Goal: Task Accomplishment & Management: Manage account settings

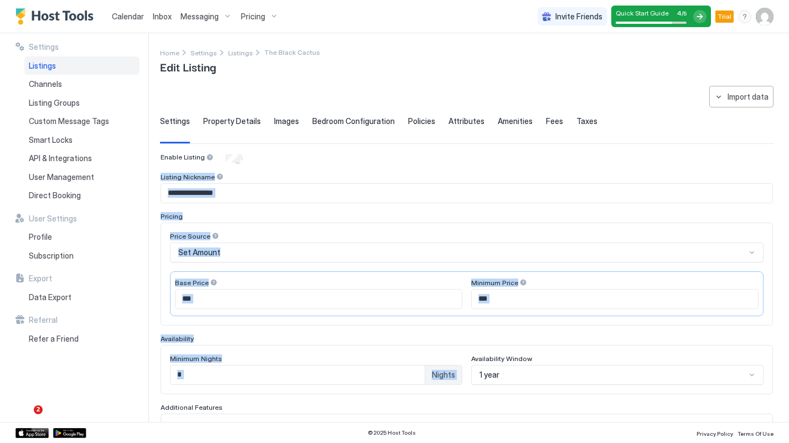
drag, startPoint x: 0, startPoint y: 0, endPoint x: 718, endPoint y: 150, distance: 733.3
click at [718, 150] on div "**********" at bounding box center [466, 369] width 613 height 567
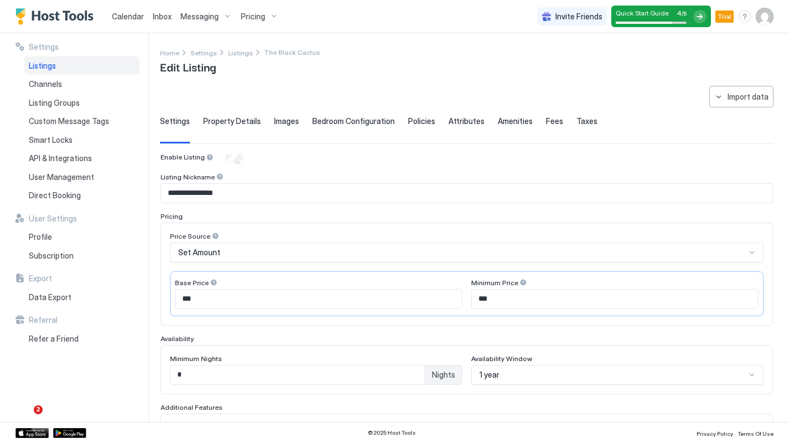
click at [442, 103] on div "**********" at bounding box center [466, 369] width 613 height 567
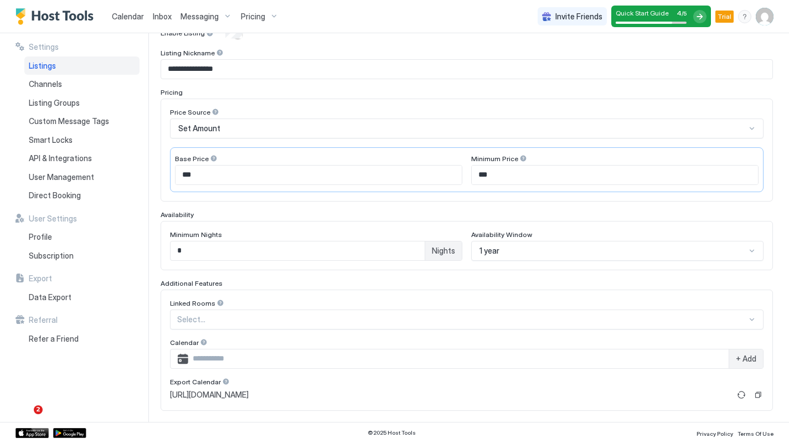
scroll to position [132, 0]
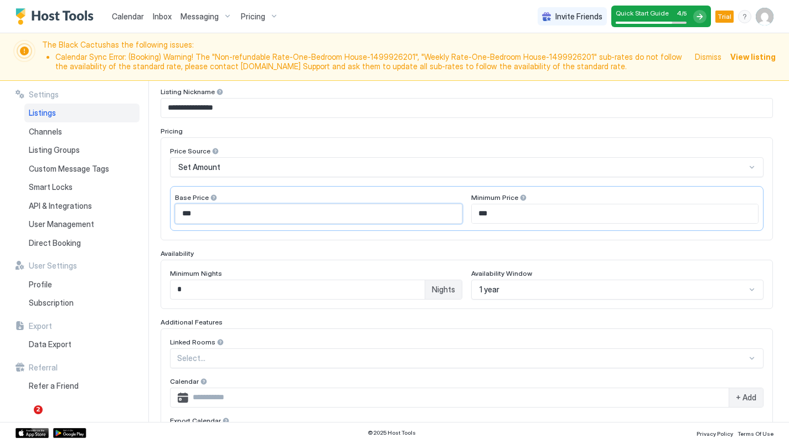
click at [241, 206] on input "***" at bounding box center [318, 213] width 286 height 19
click at [235, 211] on input "***" at bounding box center [318, 213] width 286 height 19
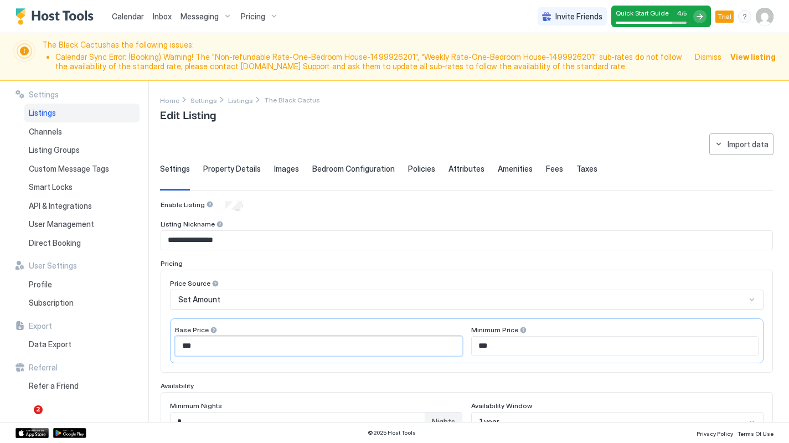
scroll to position [0, 0]
click at [239, 103] on span "Listings" at bounding box center [240, 100] width 25 height 8
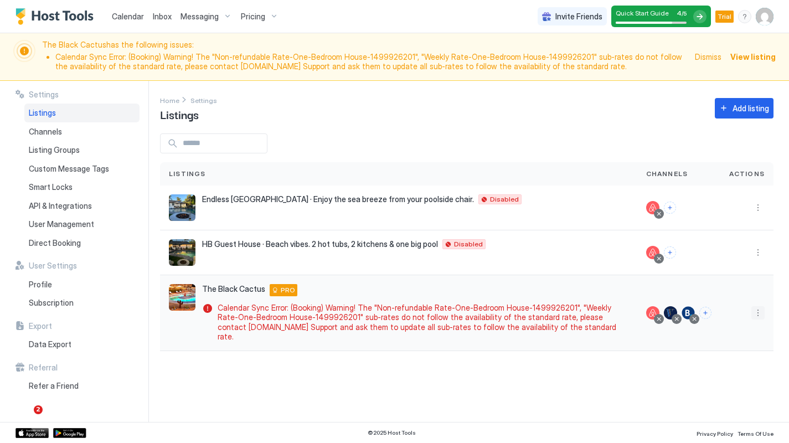
click at [754, 306] on button "More options" at bounding box center [757, 312] width 13 height 13
click at [718, 341] on span "Pricing" at bounding box center [719, 340] width 22 height 8
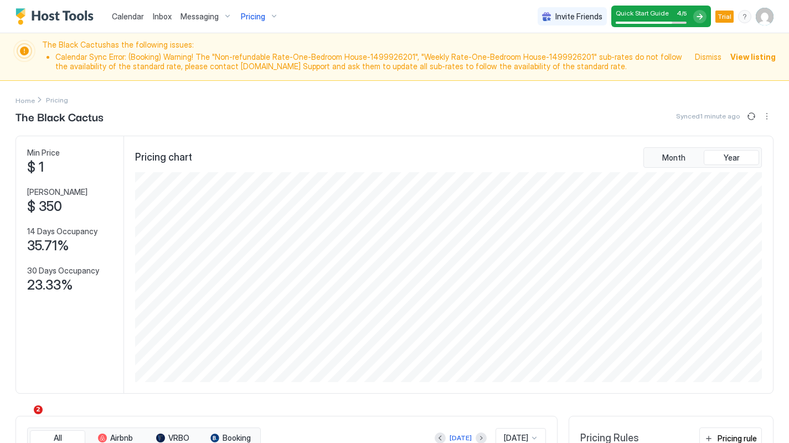
click at [761, 17] on img "User profile" at bounding box center [764, 17] width 18 height 18
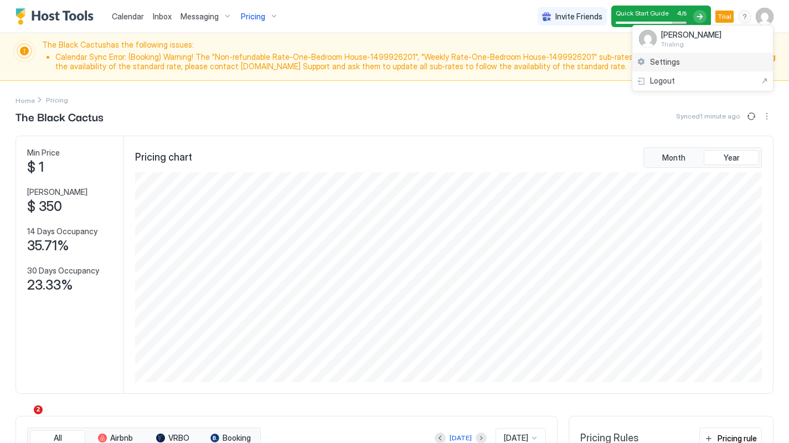
click at [674, 58] on span "Settings" at bounding box center [665, 62] width 30 height 10
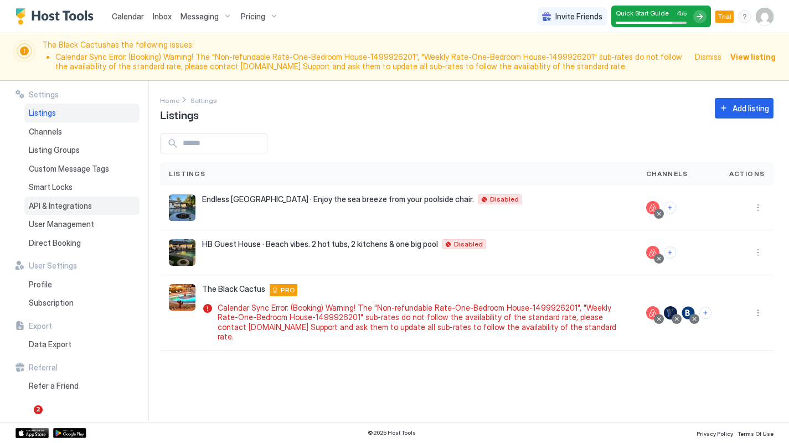
click at [40, 204] on span "API & Integrations" at bounding box center [60, 206] width 63 height 10
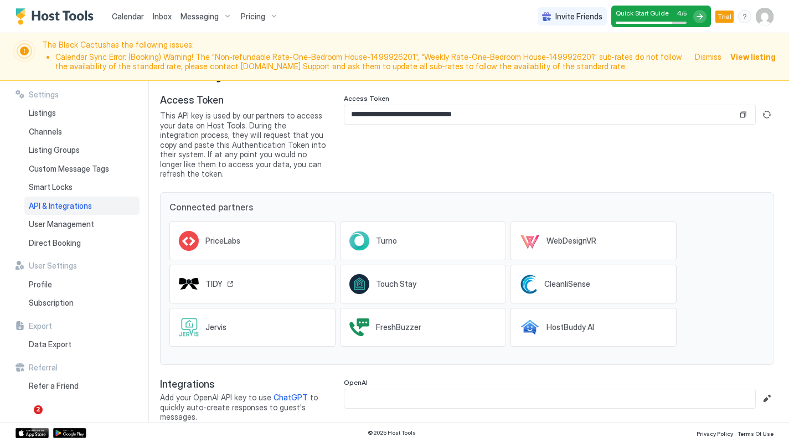
scroll to position [39, 0]
click at [221, 231] on div "PriceLabs" at bounding box center [215, 241] width 73 height 20
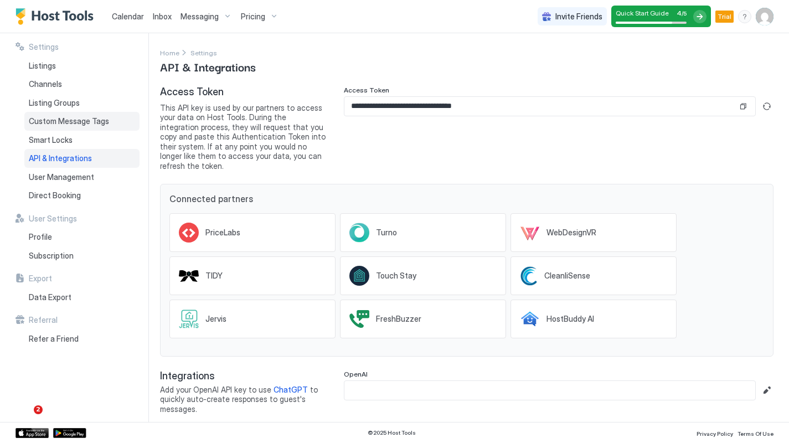
scroll to position [0, 0]
click at [253, 17] on span "Pricing" at bounding box center [253, 17] width 24 height 10
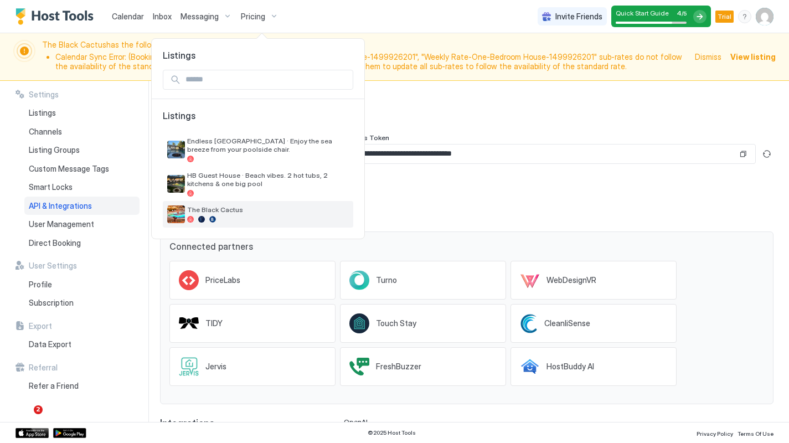
click at [225, 206] on span "The Black Cactus" at bounding box center [268, 209] width 162 height 8
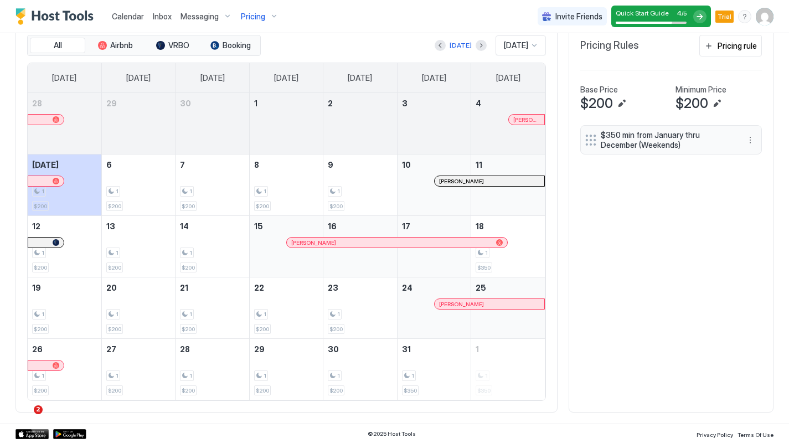
scroll to position [392, 0]
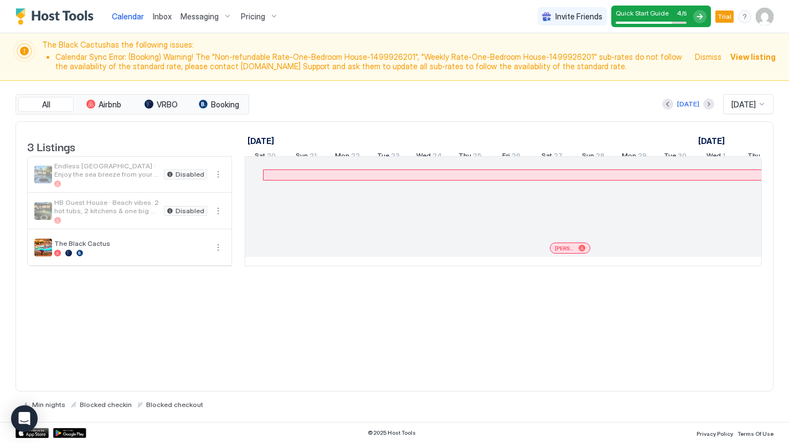
scroll to position [0, 615]
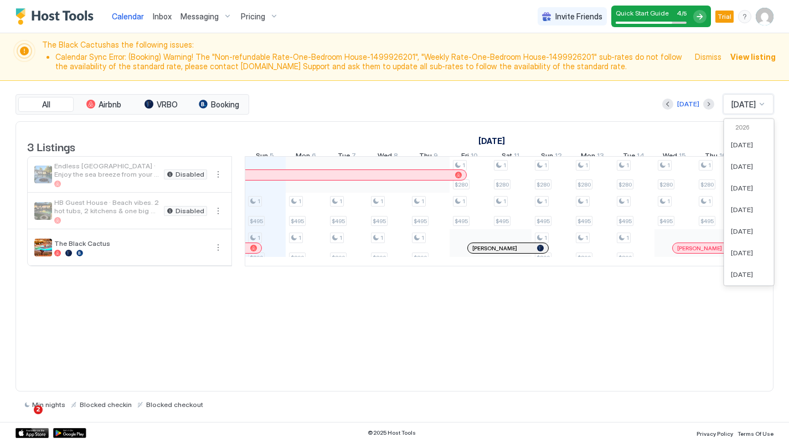
click at [762, 105] on div at bounding box center [761, 104] width 9 height 9
click at [757, 167] on div "[DATE]" at bounding box center [749, 166] width 36 height 8
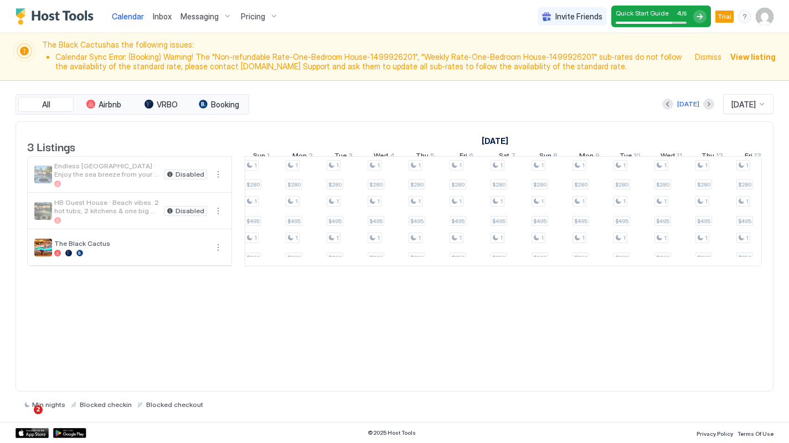
click at [252, 19] on span "Pricing" at bounding box center [253, 17] width 24 height 10
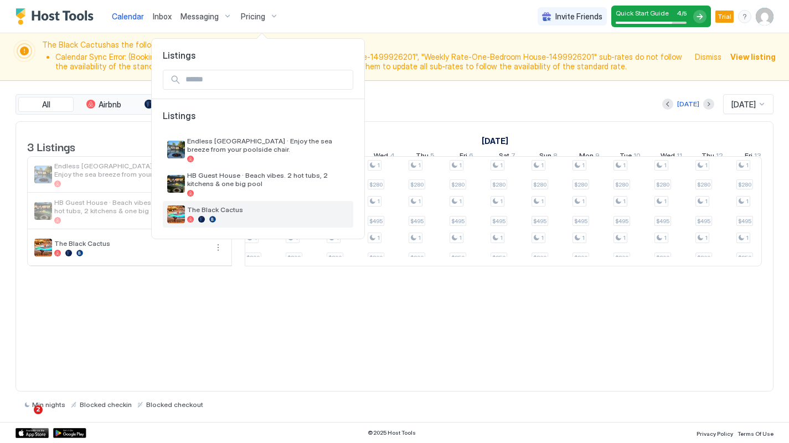
click at [231, 208] on span "The Black Cactus" at bounding box center [268, 209] width 162 height 8
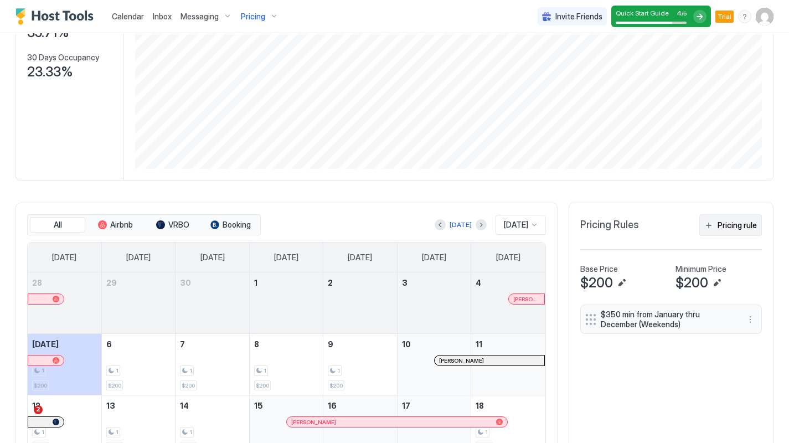
click at [734, 222] on div "Pricing rule" at bounding box center [736, 225] width 39 height 12
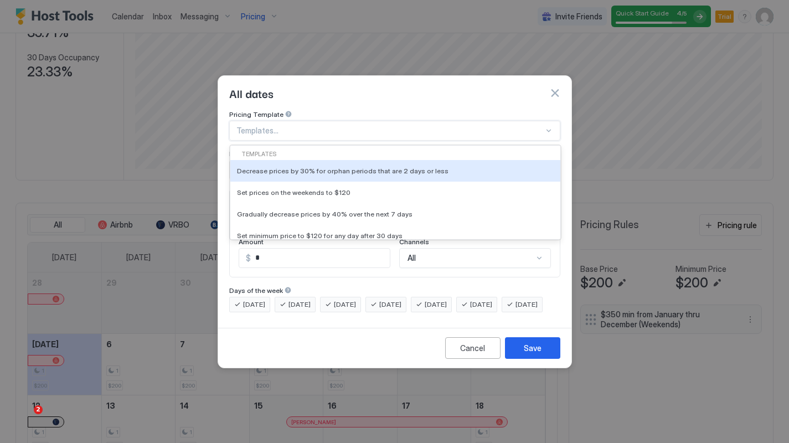
click at [363, 126] on div at bounding box center [389, 131] width 307 height 10
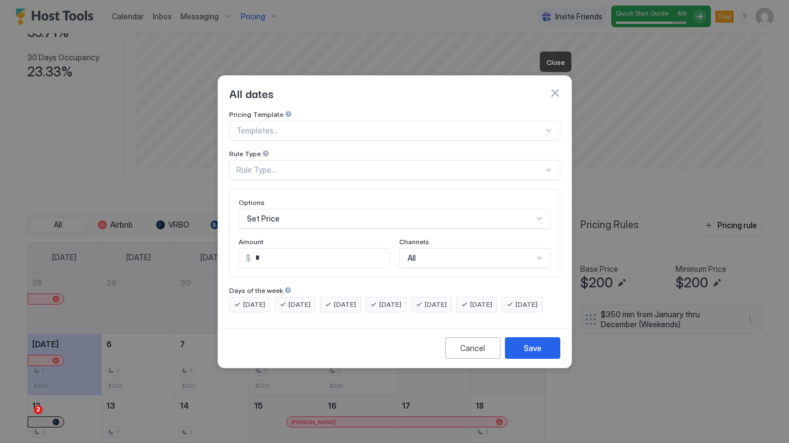
click at [553, 87] on button "button" at bounding box center [554, 92] width 11 height 11
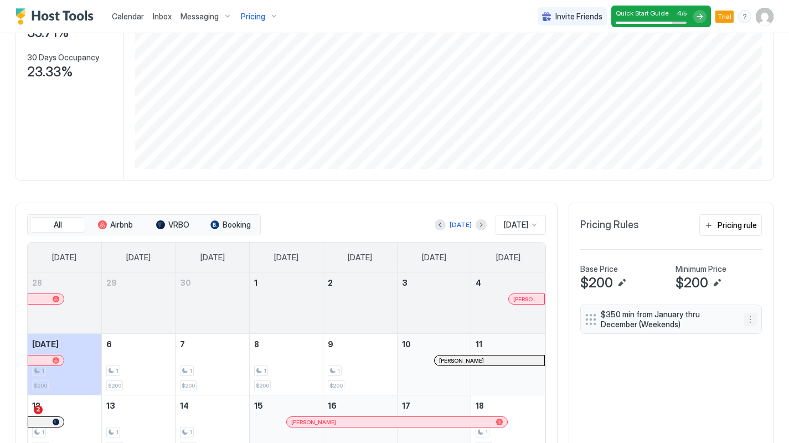
click at [749, 320] on button "More options" at bounding box center [749, 319] width 13 height 13
click at [755, 367] on div "Delete" at bounding box center [764, 369] width 33 height 8
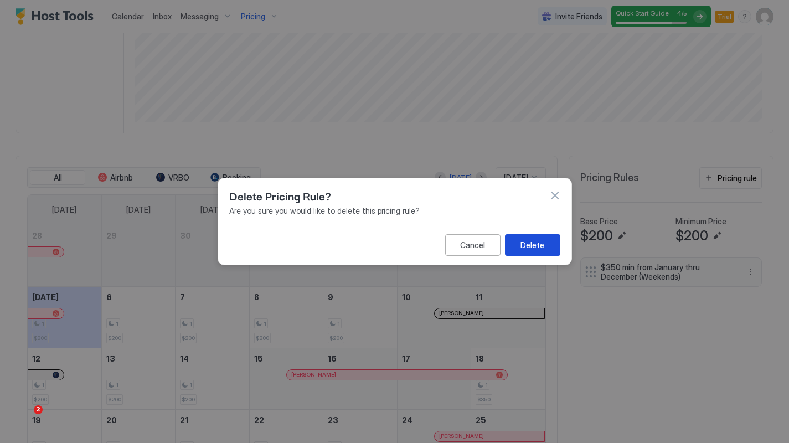
click at [536, 246] on div "Delete" at bounding box center [532, 245] width 24 height 12
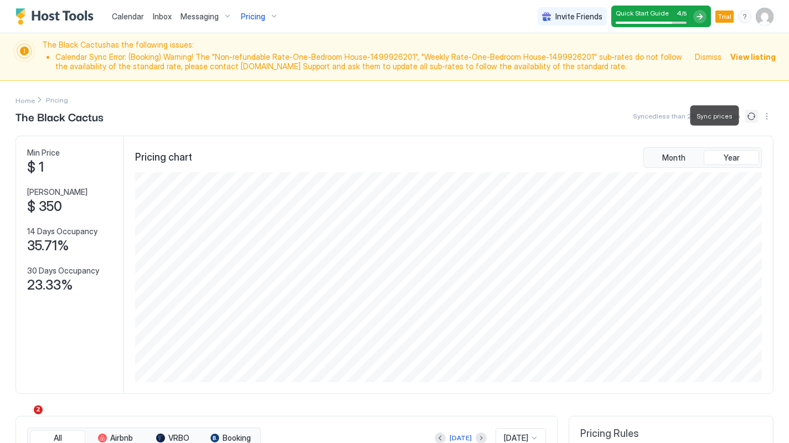
click at [751, 118] on button "Sync prices" at bounding box center [750, 116] width 13 height 13
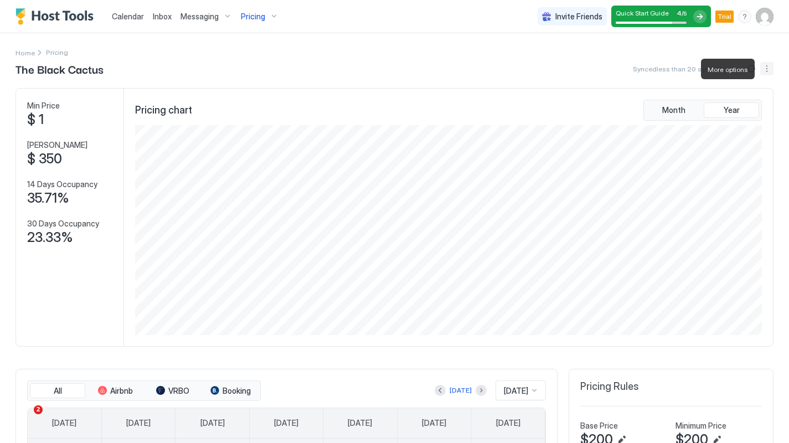
click at [765, 64] on button "More options" at bounding box center [766, 68] width 13 height 13
click at [752, 100] on span "Listing Settings" at bounding box center [747, 102] width 49 height 8
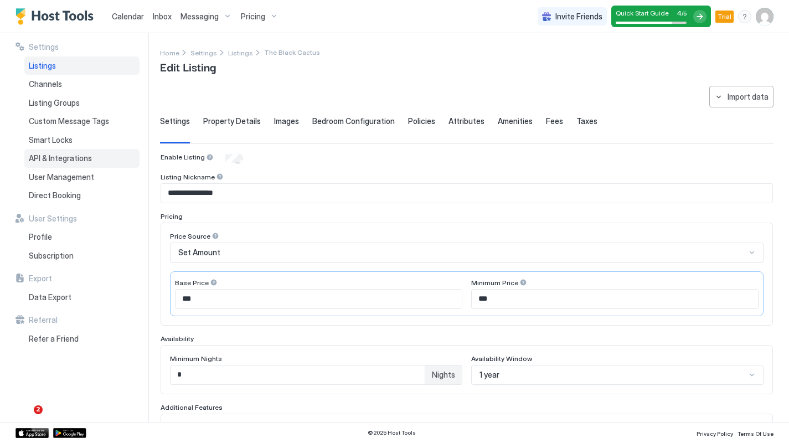
click at [82, 154] on span "API & Integrations" at bounding box center [60, 158] width 63 height 10
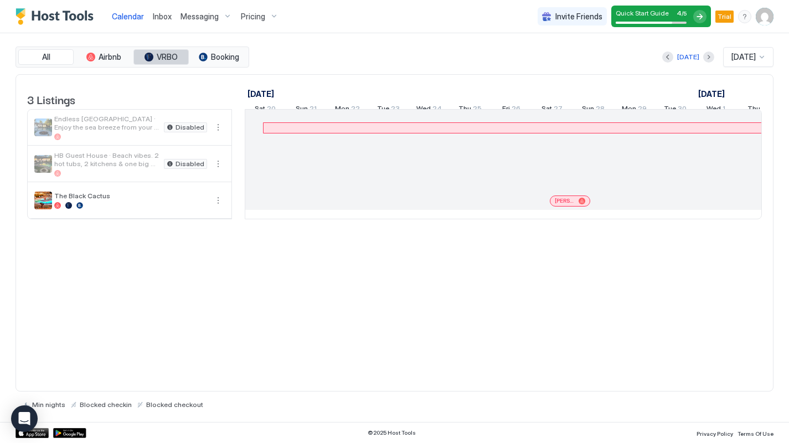
scroll to position [0, 615]
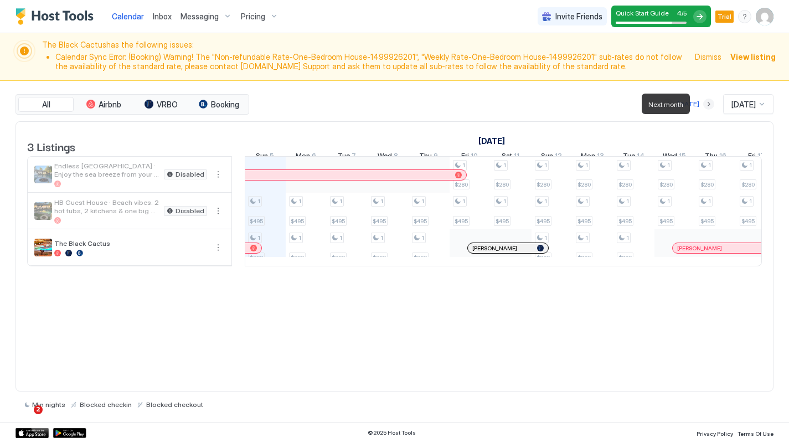
click at [703, 102] on button "Next month" at bounding box center [708, 104] width 11 height 11
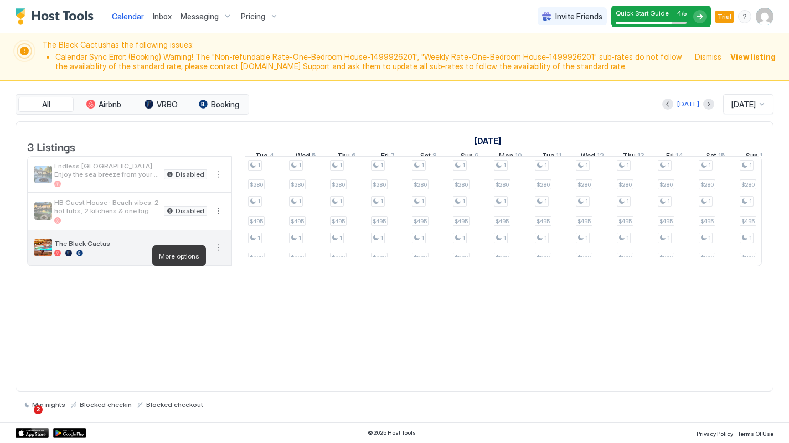
click at [219, 254] on button "More options" at bounding box center [217, 247] width 13 height 13
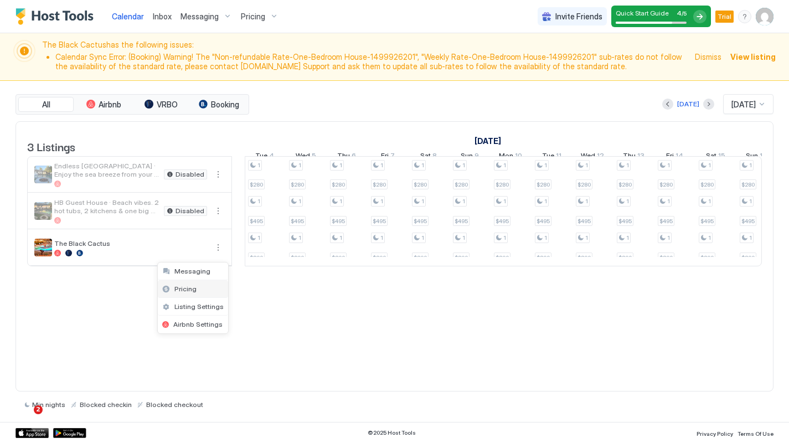
click at [180, 288] on span "Pricing" at bounding box center [185, 288] width 22 height 8
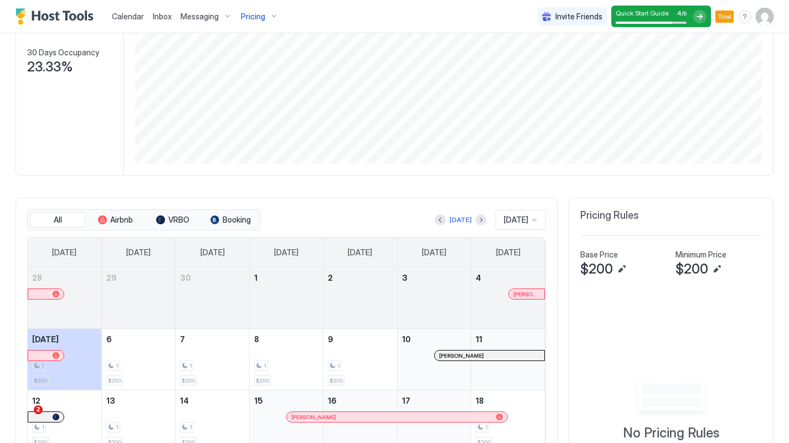
scroll to position [220, 0]
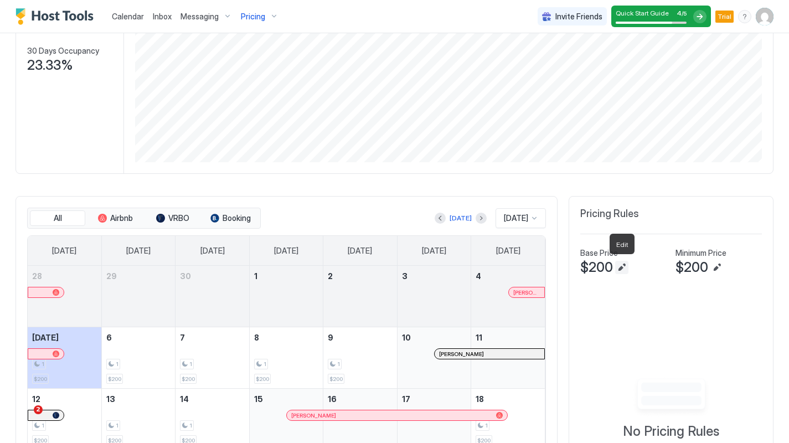
click at [623, 265] on button "Edit" at bounding box center [621, 267] width 13 height 13
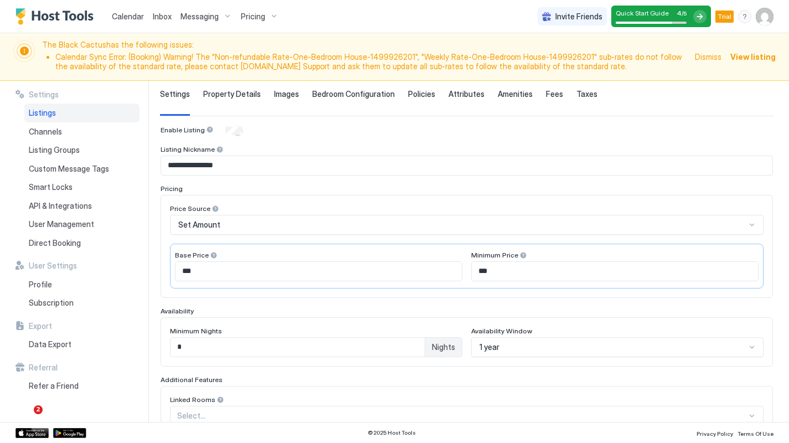
scroll to position [74, 0]
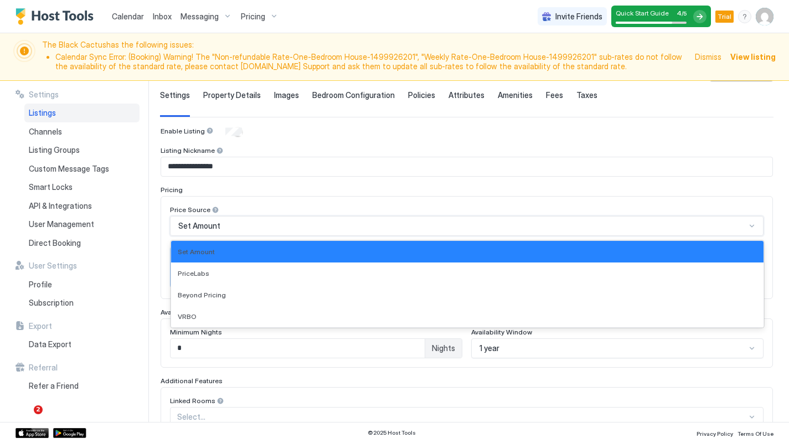
click at [749, 227] on div at bounding box center [751, 225] width 9 height 9
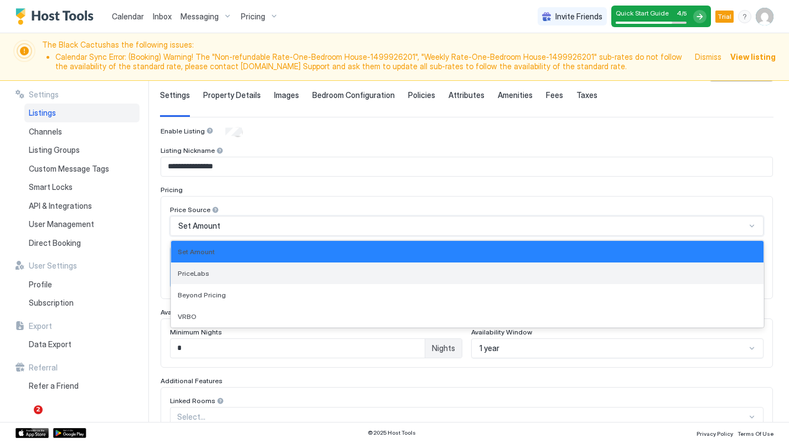
click at [341, 272] on div "PriceLabs" at bounding box center [467, 273] width 579 height 8
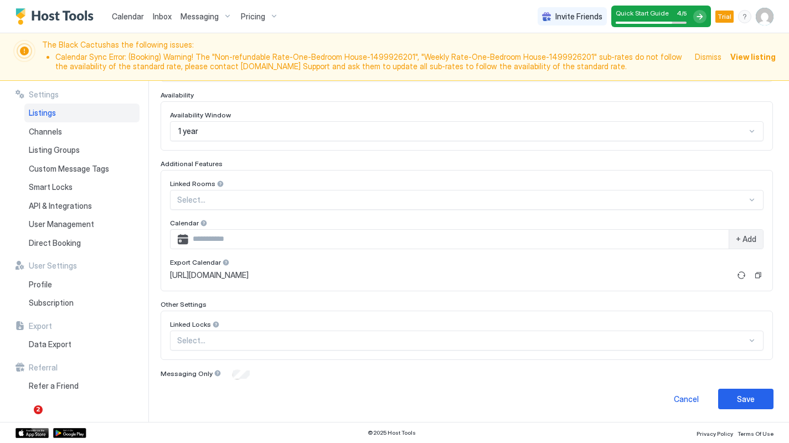
scroll to position [290, 0]
click at [743, 396] on div "Save" at bounding box center [746, 399] width 18 height 12
